Goal: Register for event/course

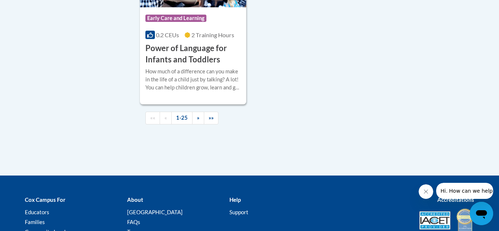
scroll to position [1806, 0]
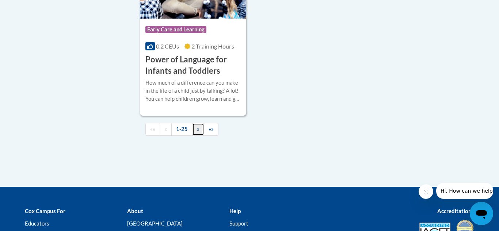
click at [197, 132] on span "»" at bounding box center [198, 129] width 3 height 6
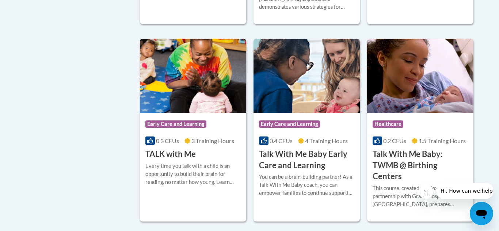
scroll to position [898, 0]
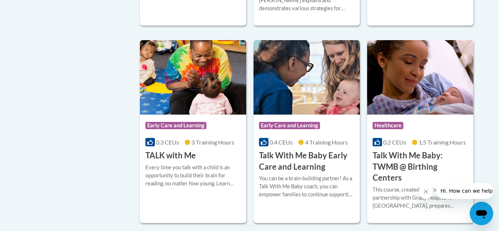
click at [306, 152] on h3 "Talk With Me Baby Early Care and Learning" at bounding box center [306, 161] width 95 height 23
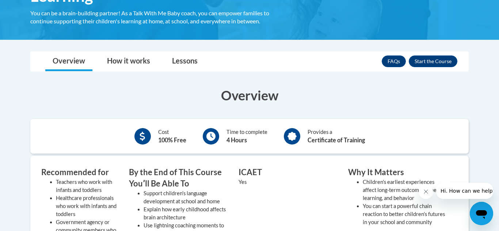
scroll to position [162, 0]
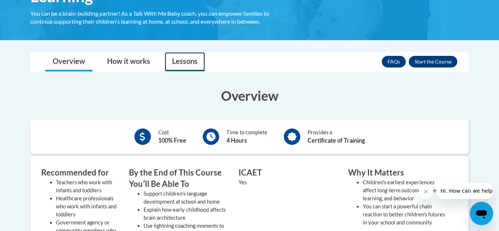
click at [176, 62] on link "Lessons" at bounding box center [185, 61] width 40 height 19
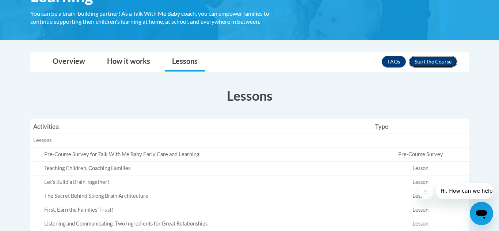
click at [434, 65] on button "Enroll" at bounding box center [433, 62] width 49 height 12
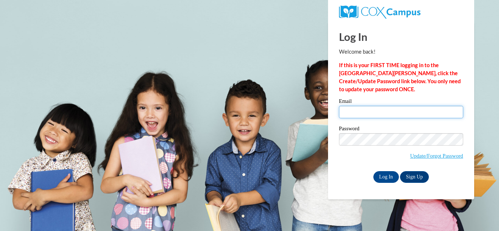
click at [390, 112] on input "Email" at bounding box center [401, 112] width 124 height 12
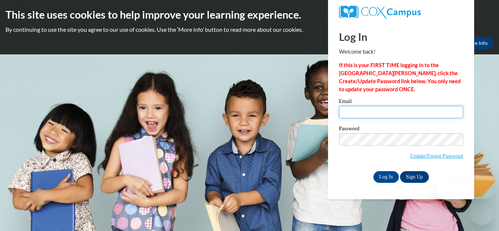
type input "beverlyhollar2020@gmail.com"
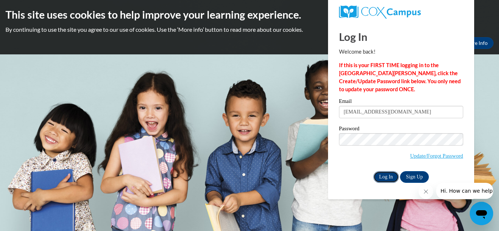
click at [385, 179] on input "Log In" at bounding box center [386, 177] width 26 height 12
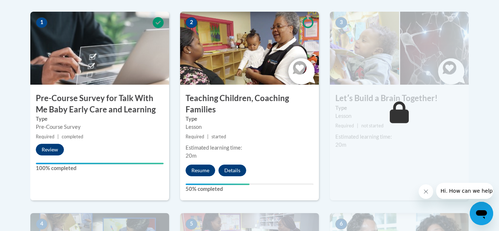
scroll to position [248, 0]
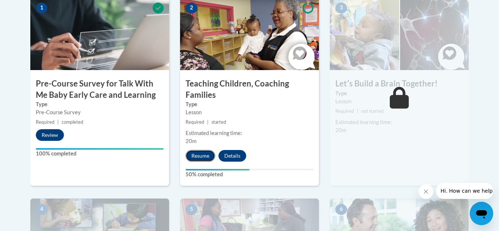
click at [194, 158] on button "Resume" at bounding box center [201, 156] width 30 height 12
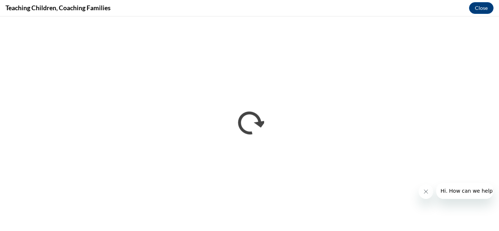
scroll to position [0, 0]
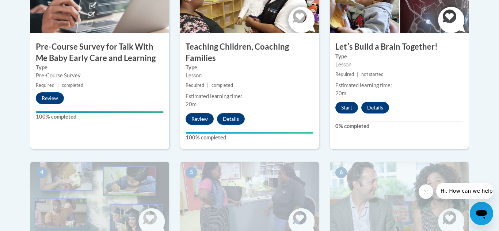
scroll to position [283, 0]
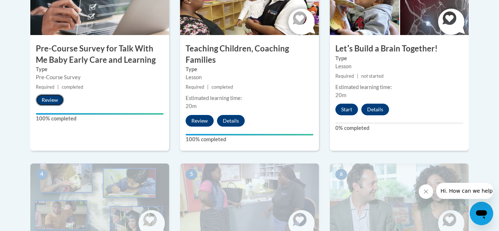
click at [49, 100] on button "Review" at bounding box center [50, 100] width 28 height 12
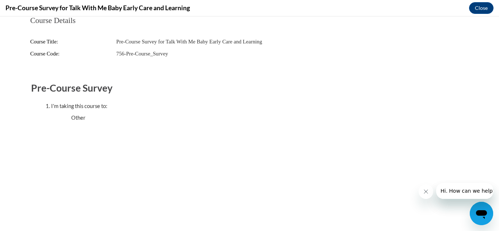
scroll to position [0, 0]
